Goal: Task Accomplishment & Management: Use online tool/utility

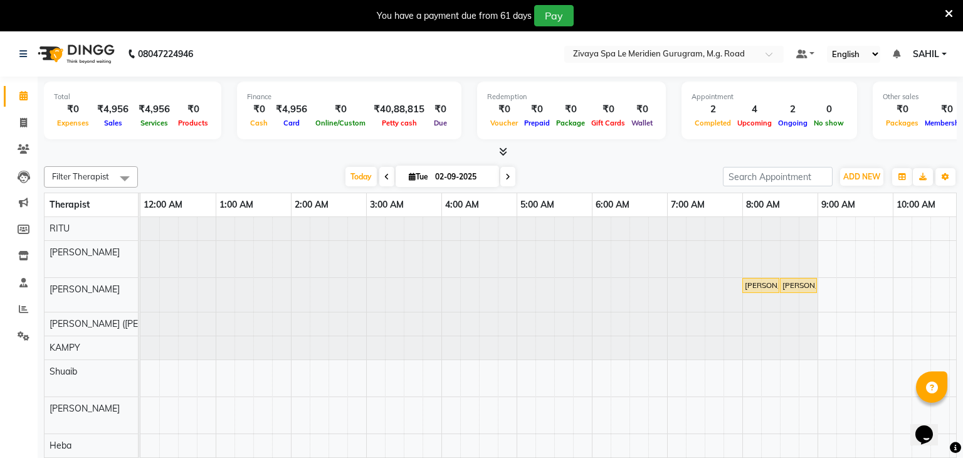
scroll to position [0, 978]
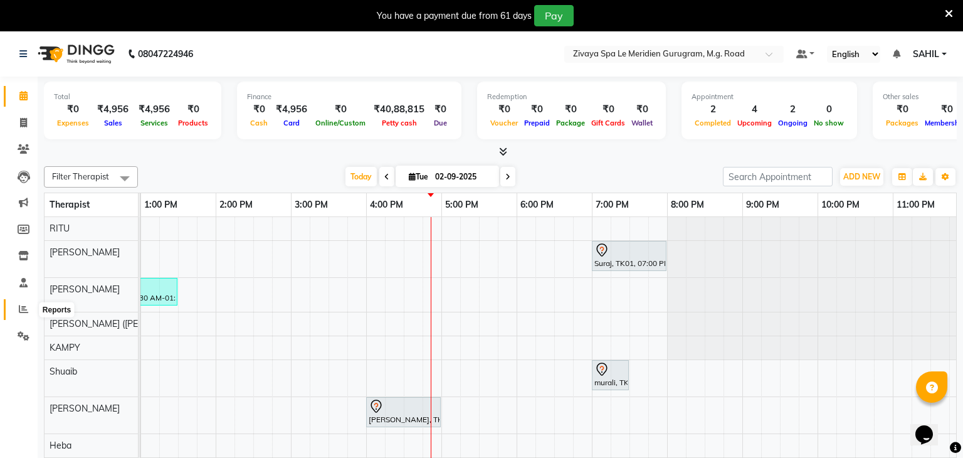
click at [16, 307] on span at bounding box center [24, 309] width 22 height 14
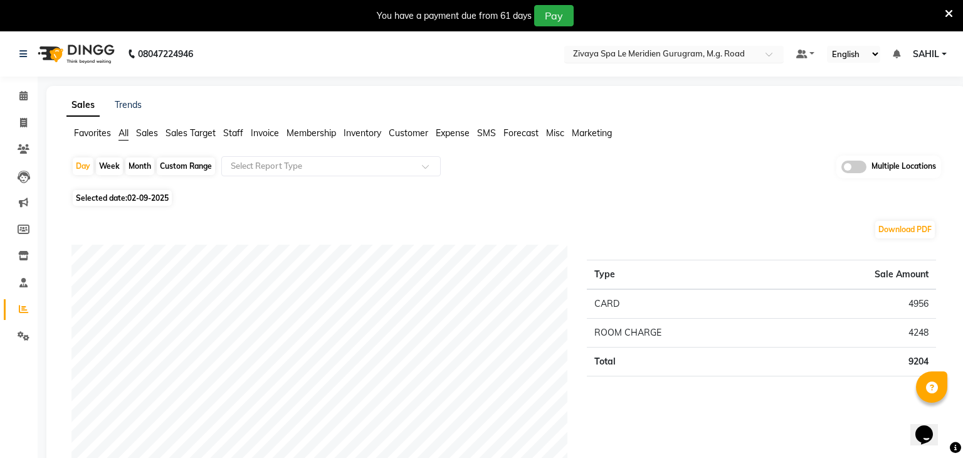
click at [598, 55] on input "text" at bounding box center [662, 55] width 182 height 13
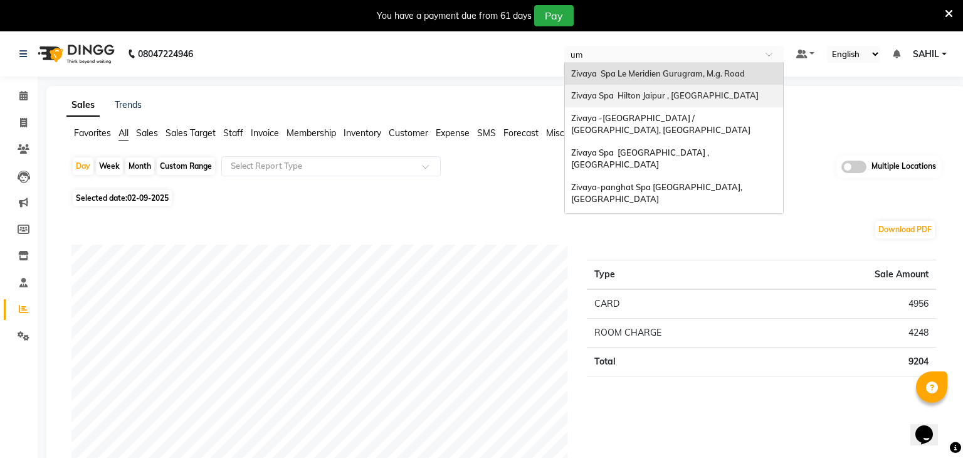
type input "umm"
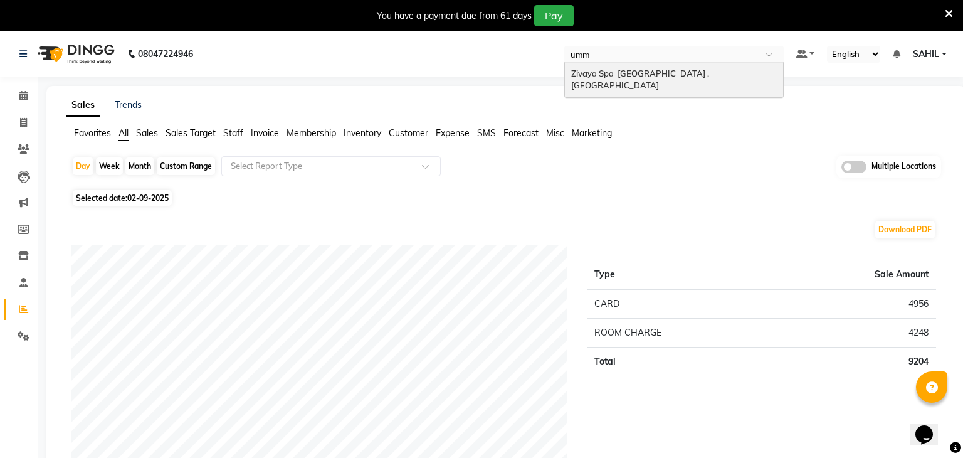
click at [607, 76] on span "Zivaya Spa [GEOGRAPHIC_DATA] , [GEOGRAPHIC_DATA]" at bounding box center [641, 79] width 140 height 23
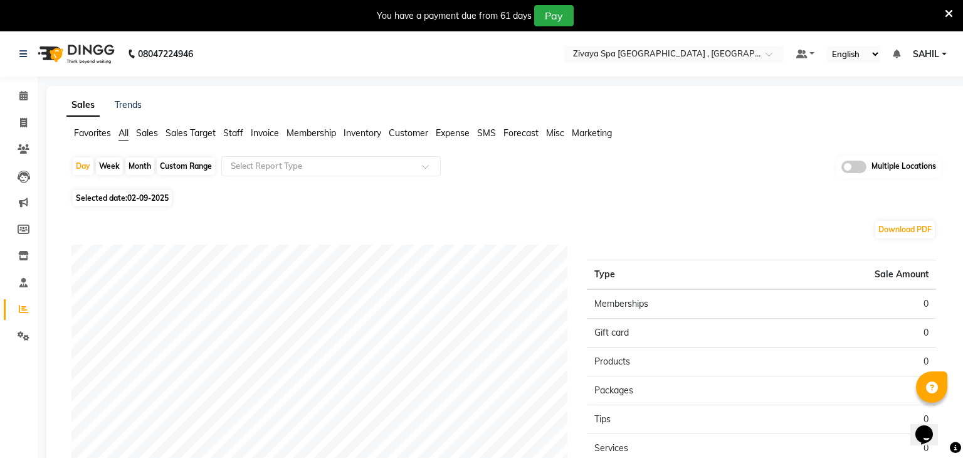
click at [119, 196] on span "Selected date: 02-09-2025" at bounding box center [122, 198] width 99 height 16
select select "9"
select select "2025"
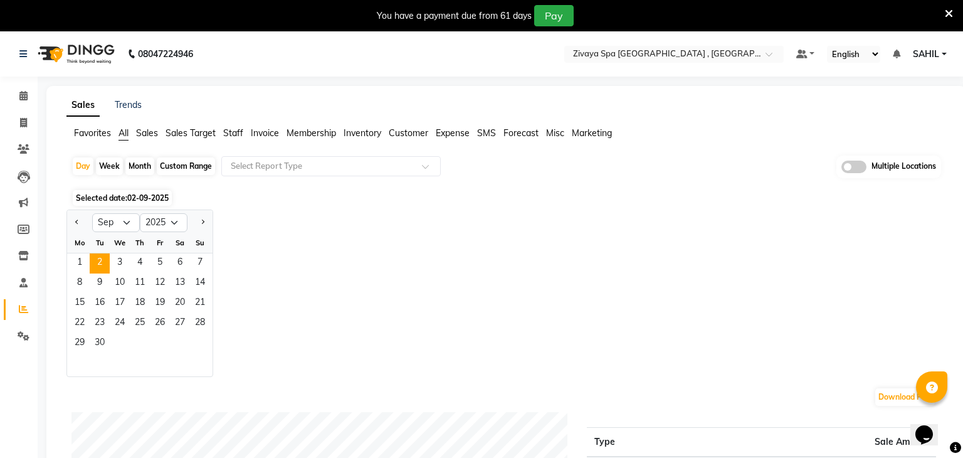
click at [73, 252] on div "Mo" at bounding box center [80, 243] width 20 height 20
click at [76, 260] on span "1" at bounding box center [80, 263] width 20 height 20
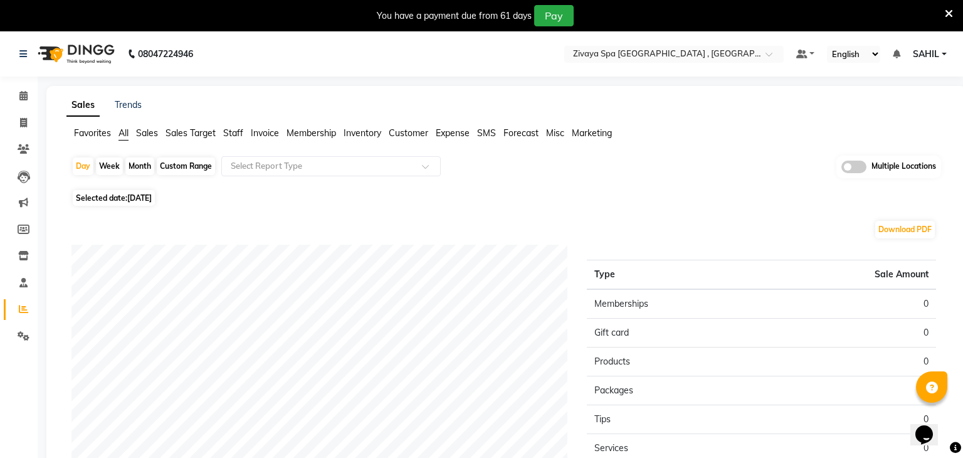
click at [152, 194] on span "01-09-2025" at bounding box center [139, 197] width 24 height 9
select select "9"
select select "2025"
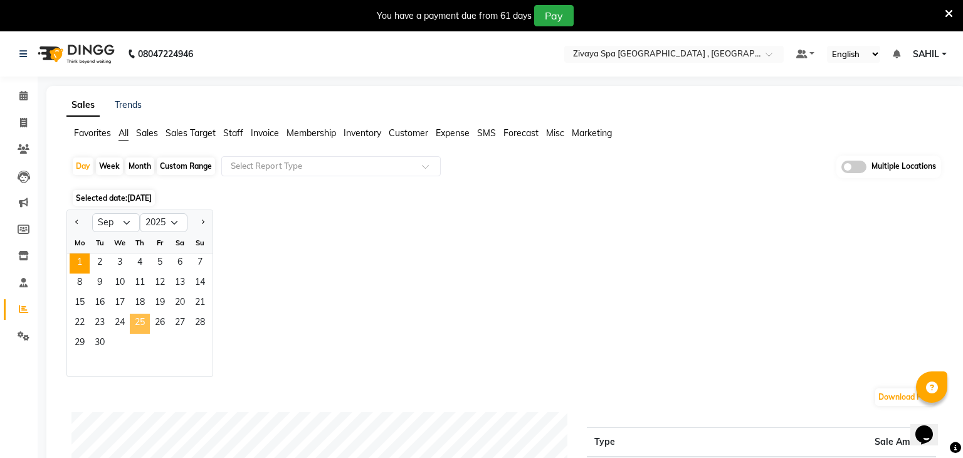
click at [139, 323] on span "25" at bounding box center [140, 324] width 20 height 20
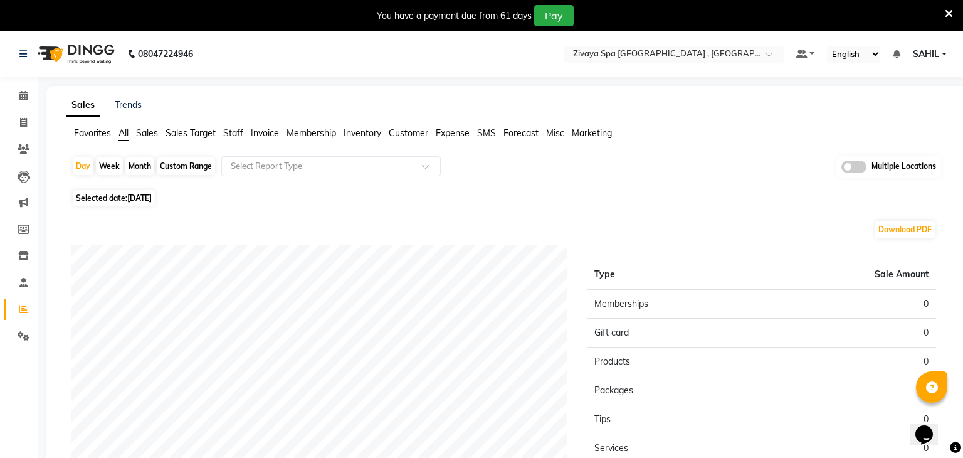
click at [186, 171] on div "Custom Range" at bounding box center [186, 166] width 58 height 18
select select "9"
select select "2025"
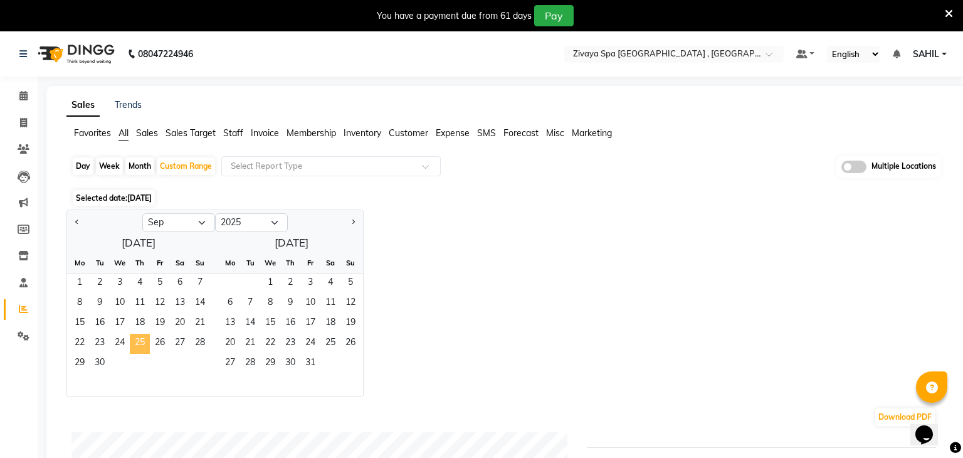
click at [143, 347] on span "25" at bounding box center [140, 344] width 20 height 20
click at [272, 282] on span "1" at bounding box center [270, 283] width 20 height 20
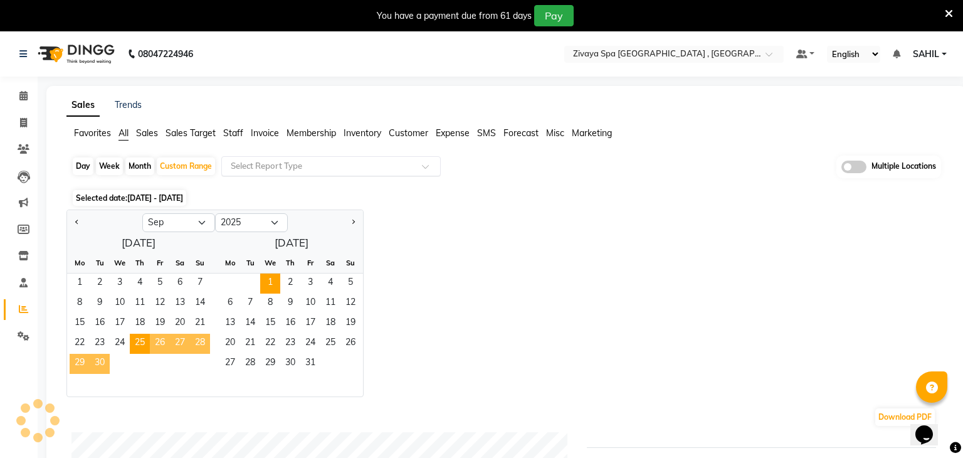
click at [283, 157] on div "Select Report Type" at bounding box center [331, 166] width 220 height 20
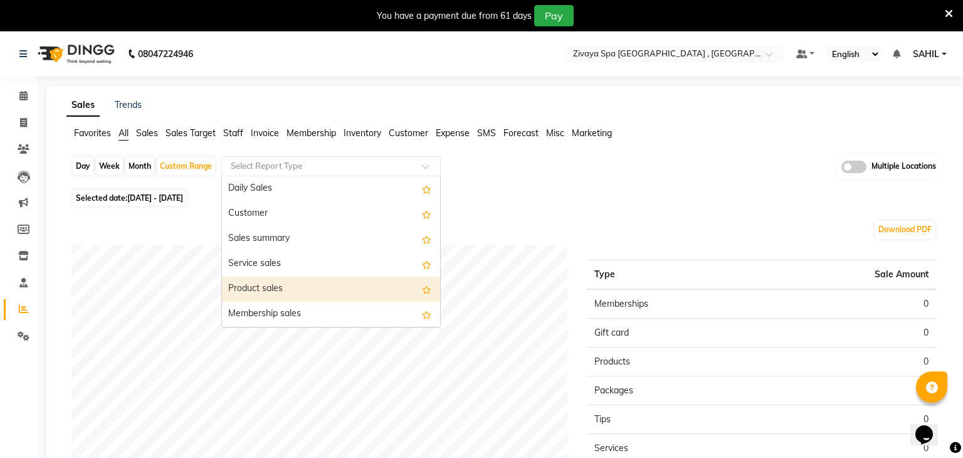
click at [272, 279] on div "Product sales" at bounding box center [331, 289] width 218 height 25
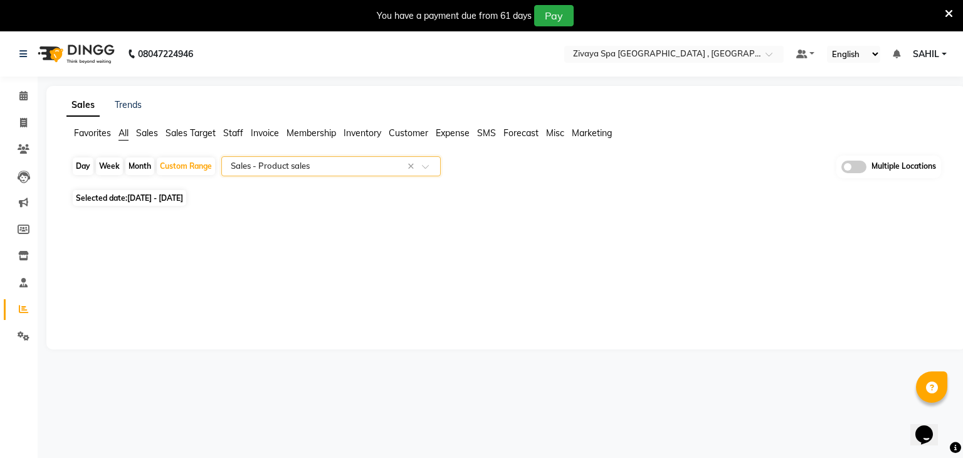
click at [184, 191] on span "Selected date: 25-09-2025 - 01-10-2025" at bounding box center [130, 198] width 114 height 16
select select "9"
select select "2025"
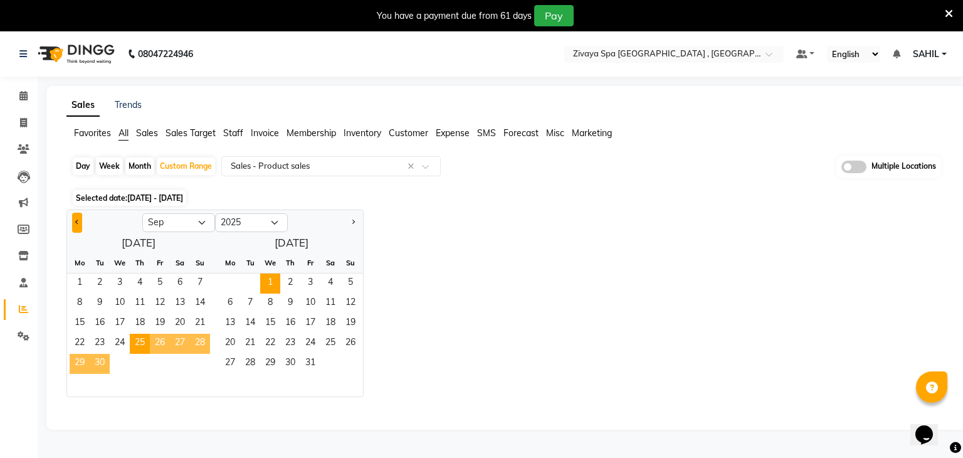
click at [77, 226] on button "Previous month" at bounding box center [77, 223] width 10 height 20
select select "8"
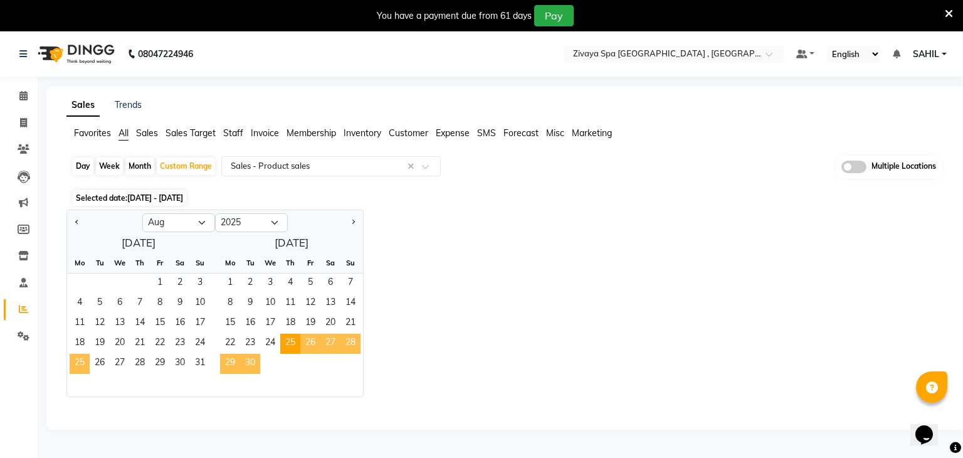
click at [82, 364] on span "25" at bounding box center [80, 364] width 20 height 20
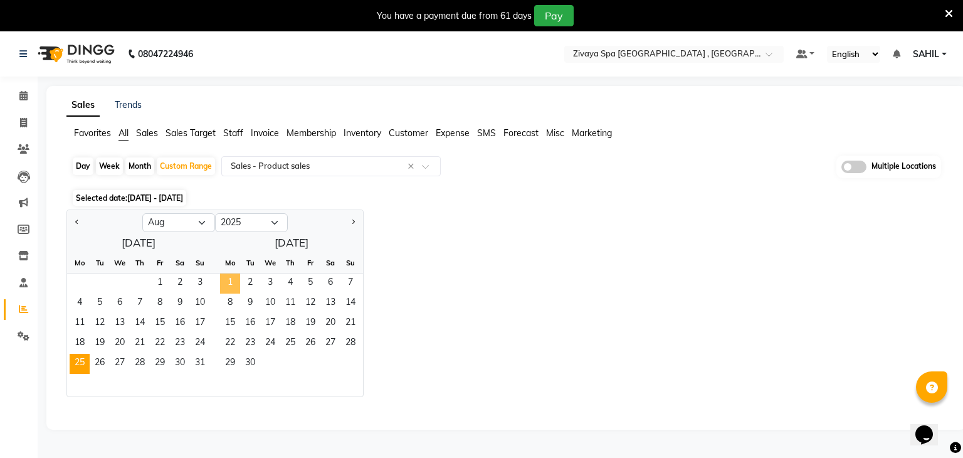
click at [238, 281] on span "1" at bounding box center [230, 283] width 20 height 20
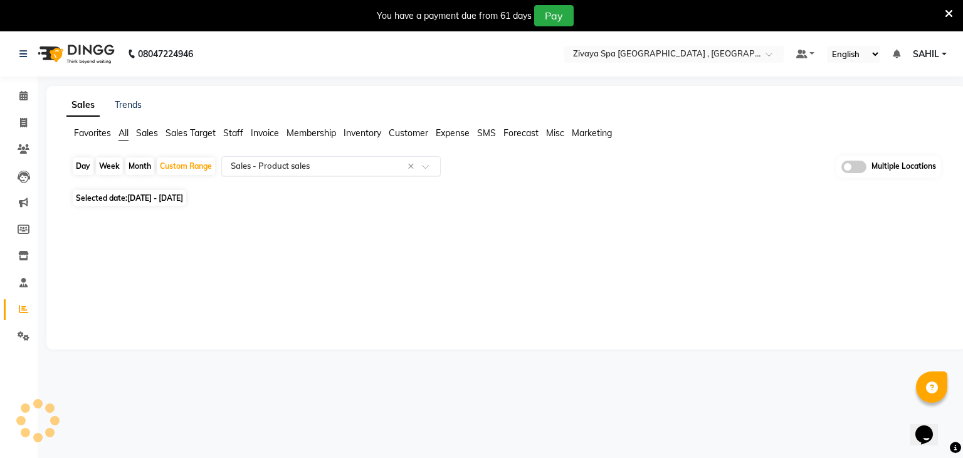
click at [322, 157] on div "Select Report Type × Sales - Product sales ×" at bounding box center [331, 166] width 220 height 20
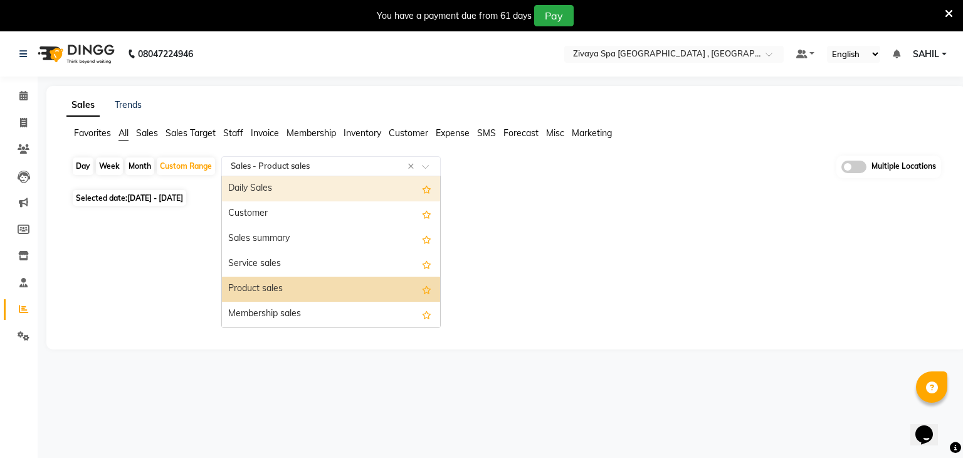
click at [524, 231] on div "Sales Trends Favorites All Sales Sales Target Staff Invoice Membership Inventor…" at bounding box center [506, 217] width 920 height 263
